Goal: Task Accomplishment & Management: Complete application form

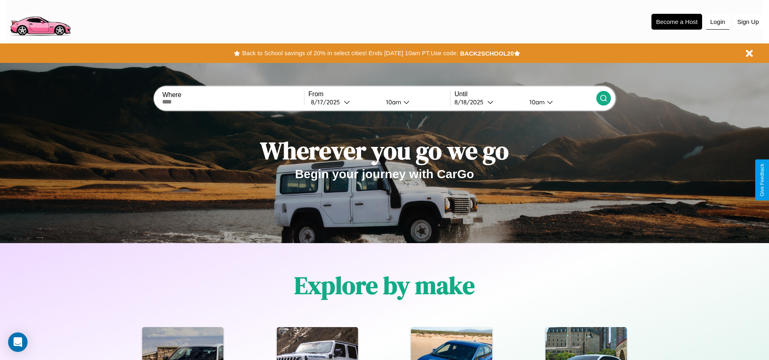
click at [718, 21] on button "Login" at bounding box center [718, 21] width 23 height 15
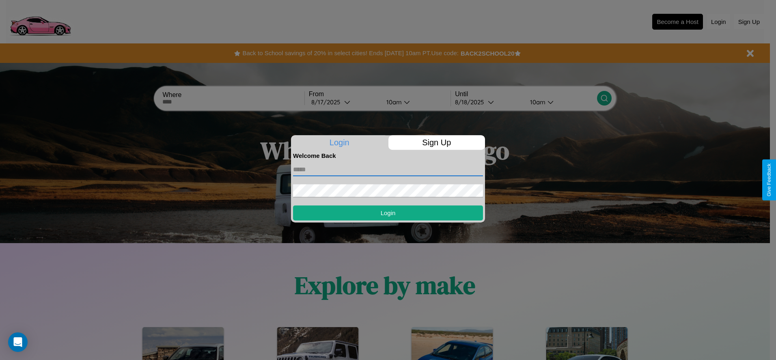
click at [388, 169] on input "text" at bounding box center [388, 169] width 190 height 13
type input "**********"
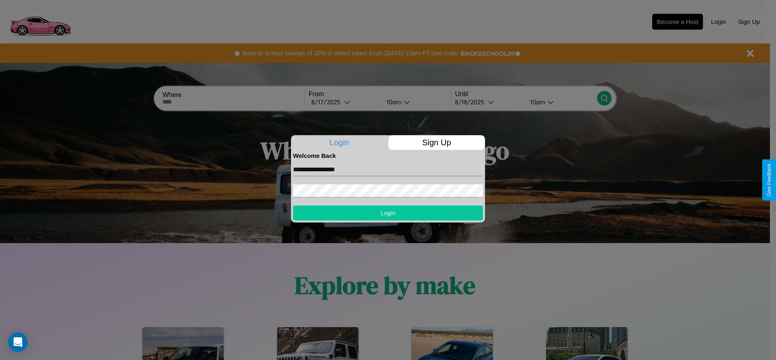
click at [388, 213] on button "Login" at bounding box center [388, 212] width 190 height 15
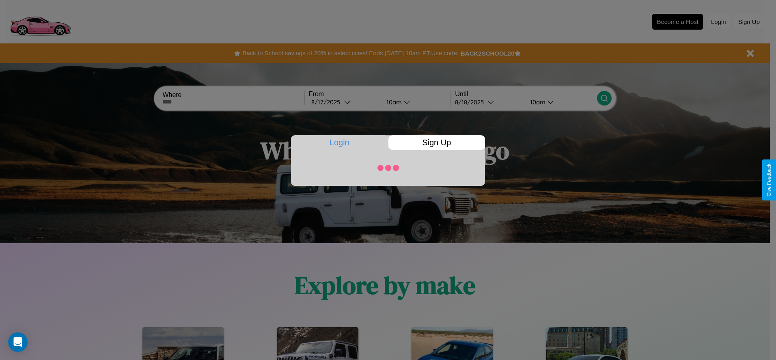
click at [677, 21] on div at bounding box center [388, 180] width 776 height 360
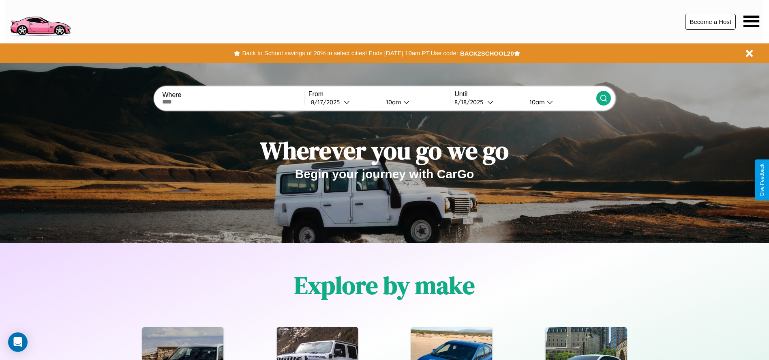
click at [711, 21] on button "Become a Host" at bounding box center [710, 22] width 51 height 16
